Goal: Obtain resource: Download file/media

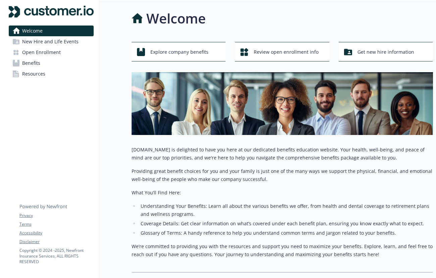
click at [48, 65] on link "Benefits" at bounding box center [51, 63] width 85 height 11
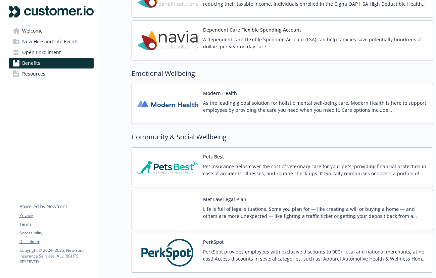
scroll to position [946, 0]
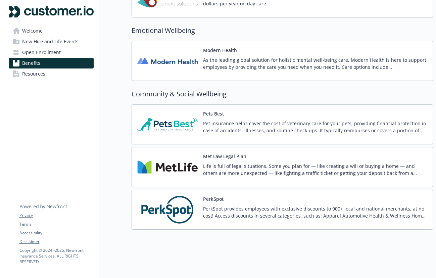
click at [255, 164] on p "Life is full of legal situations. Some you plan for — like creating a will or b…" at bounding box center [315, 169] width 224 height 14
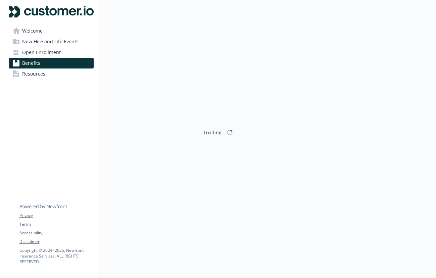
scroll to position [946, 0]
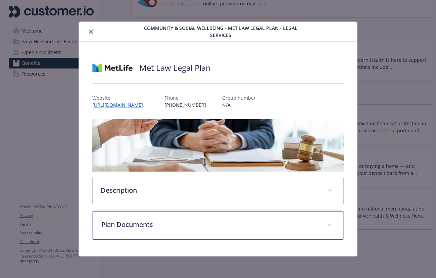
click at [329, 221] on span "details for plan Community & Social Wellbeing - Met Law Legal Plan - Legal Serv…" at bounding box center [329, 224] width 11 height 11
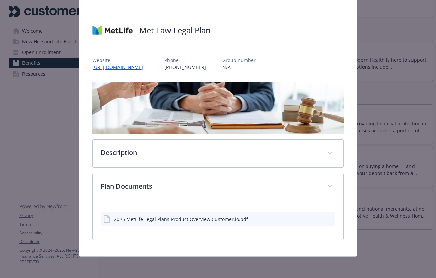
scroll to position [38, 0]
click at [209, 221] on div "2025 MetLife Legal Plans Product Overview Customer.io.pdf" at bounding box center [181, 218] width 134 height 7
click at [316, 219] on icon "download file" at bounding box center [317, 218] width 5 height 5
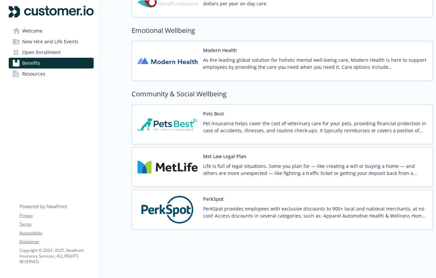
click at [32, 62] on span "Benefits" at bounding box center [31, 63] width 18 height 11
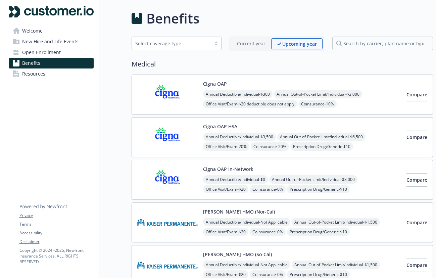
click at [189, 98] on img at bounding box center [167, 94] width 60 height 29
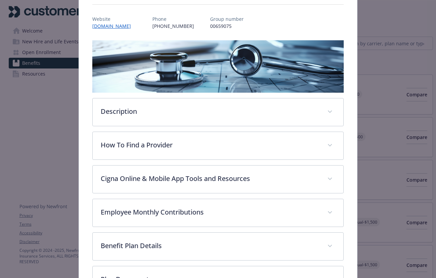
scroll to position [75, 0]
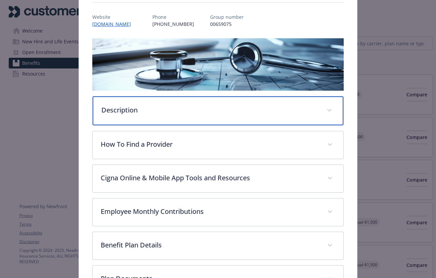
click at [331, 110] on span "details for plan Medical - Cigna OAP - Medical PPO" at bounding box center [329, 110] width 11 height 11
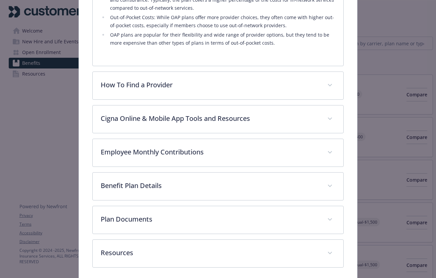
scroll to position [392, 0]
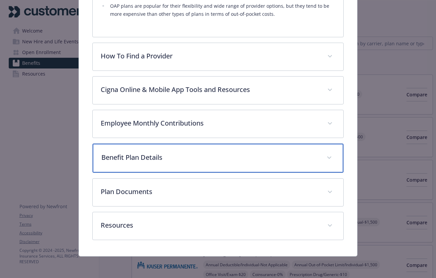
click at [334, 162] on div "Benefit Plan Details" at bounding box center [218, 158] width 251 height 29
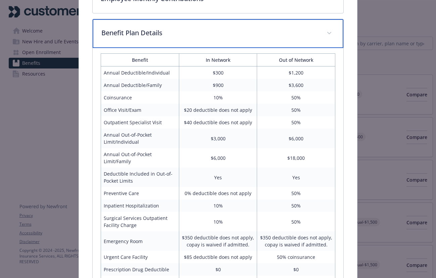
scroll to position [528, 0]
